Goal: Navigation & Orientation: Find specific page/section

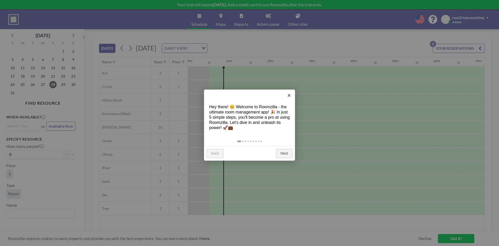
scroll to position [0, 499]
click at [285, 151] on link "Next" at bounding box center [284, 153] width 16 height 9
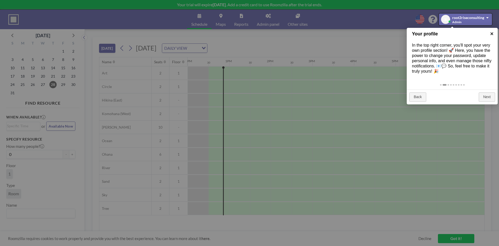
click at [490, 34] on link "×" at bounding box center [492, 34] width 12 height 12
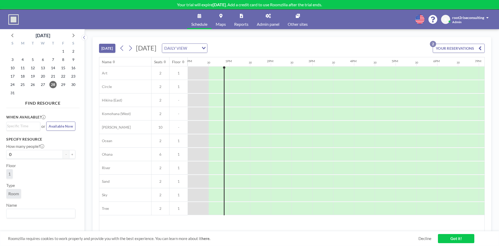
click at [264, 18] on link "Admin panel" at bounding box center [268, 20] width 31 height 20
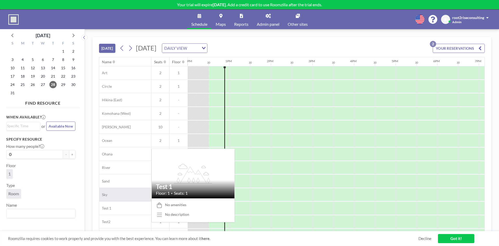
scroll to position [0, 499]
